Goal: Information Seeking & Learning: Learn about a topic

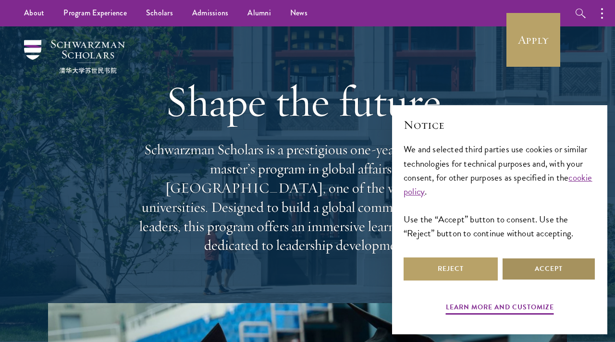
click at [530, 271] on button "Accept" at bounding box center [549, 268] width 94 height 23
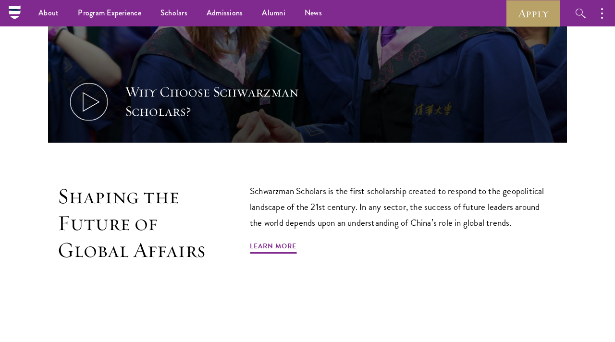
scroll to position [447, 0]
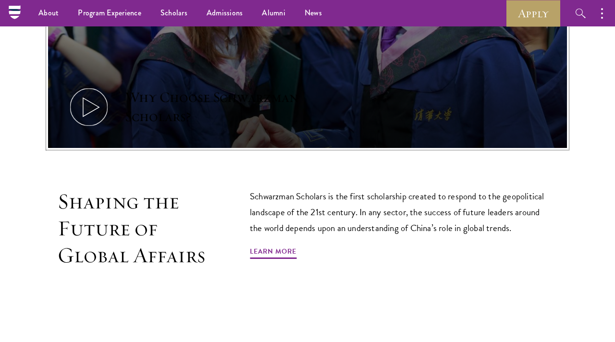
click at [102, 107] on icon at bounding box center [88, 107] width 43 height 43
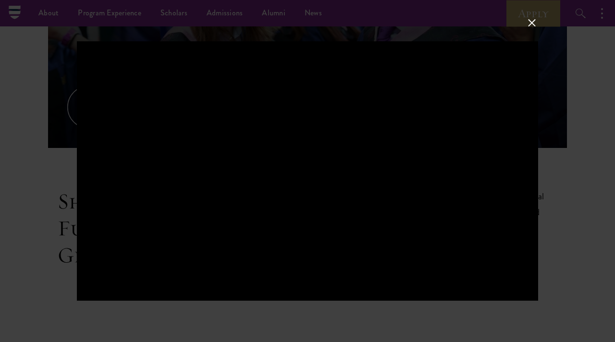
click at [531, 28] on button at bounding box center [532, 23] width 12 height 12
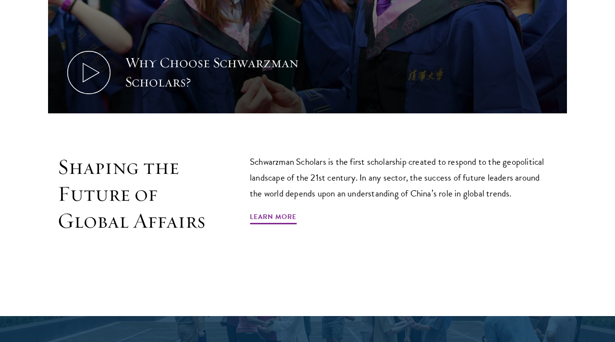
scroll to position [483, 0]
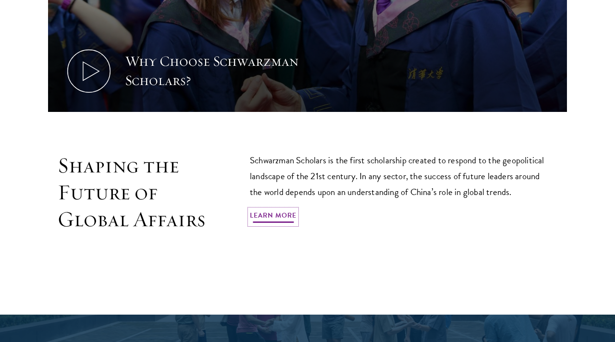
click at [277, 209] on link "Learn More" at bounding box center [273, 216] width 47 height 15
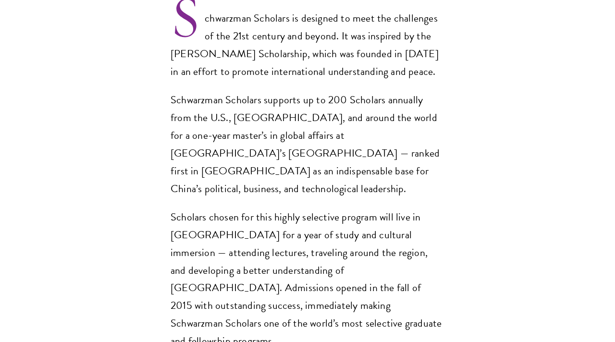
scroll to position [737, 0]
